Goal: Navigation & Orientation: Go to known website

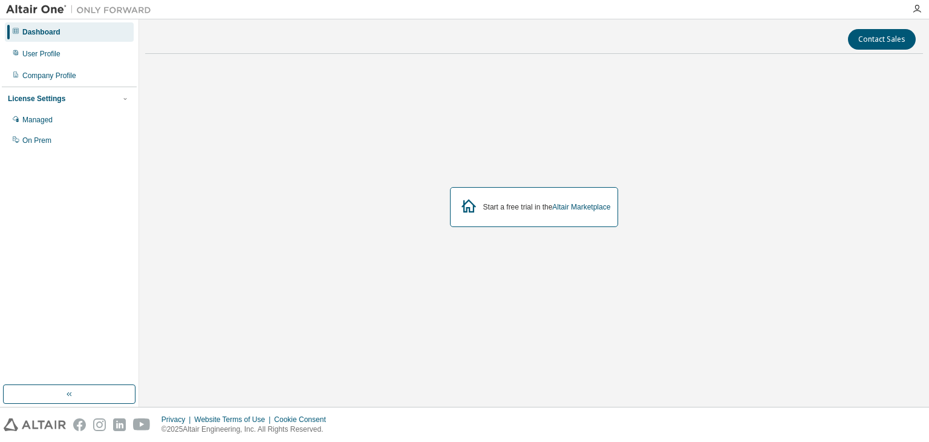
click at [572, 212] on div "Start a free trial in the Altair Marketplace" at bounding box center [534, 207] width 169 height 40
click at [577, 206] on link "Altair Marketplace" at bounding box center [581, 207] width 58 height 8
